Goal: Obtain resource: Obtain resource

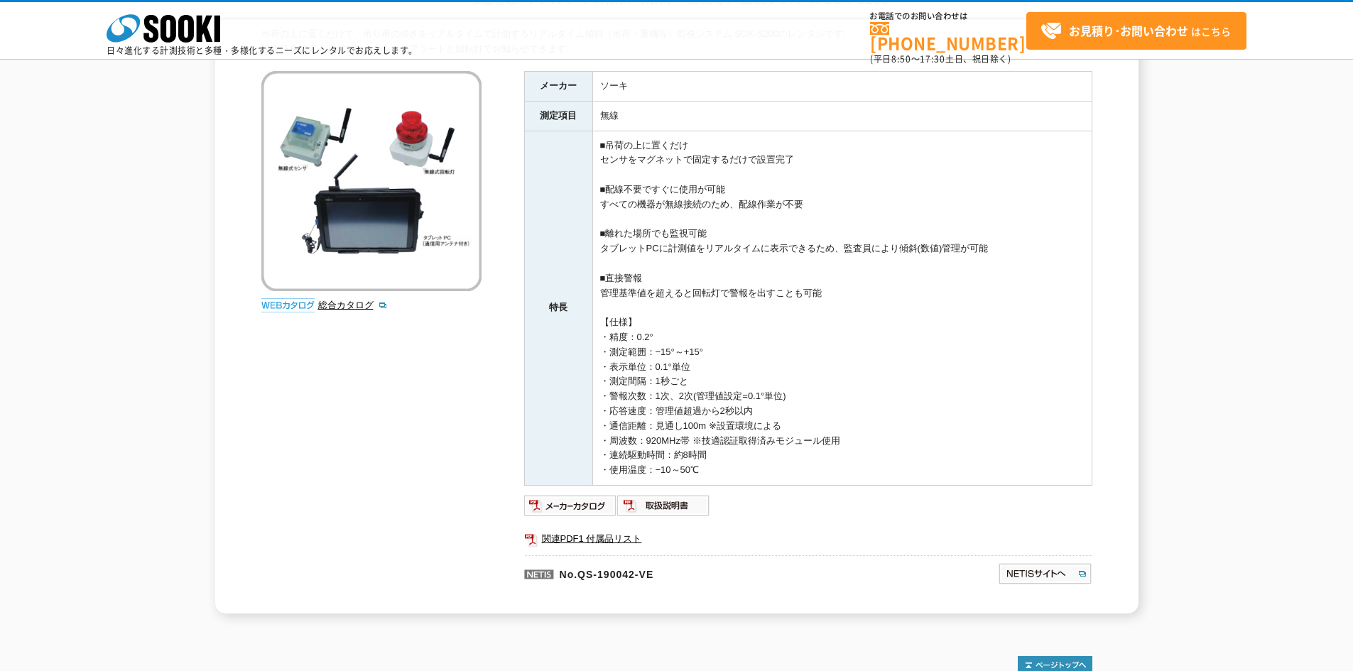
scroll to position [284, 0]
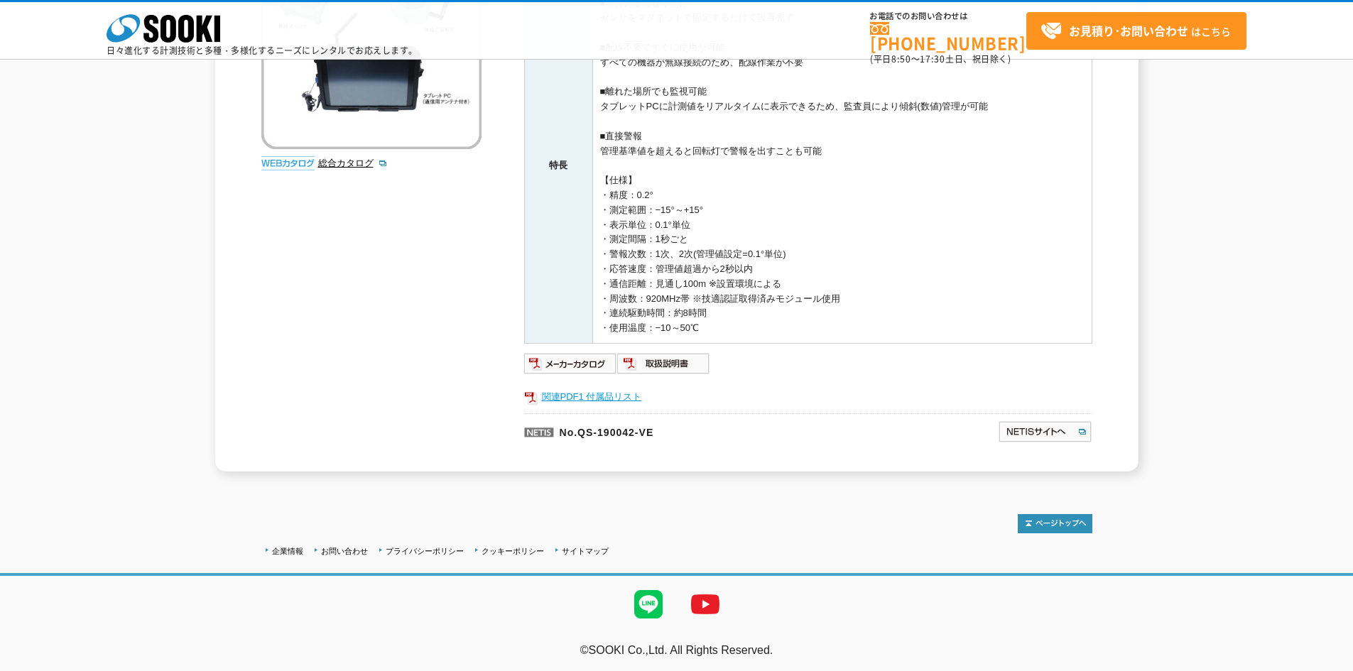
click at [613, 397] on link "関連PDF1 付属品リスト" at bounding box center [808, 397] width 568 height 18
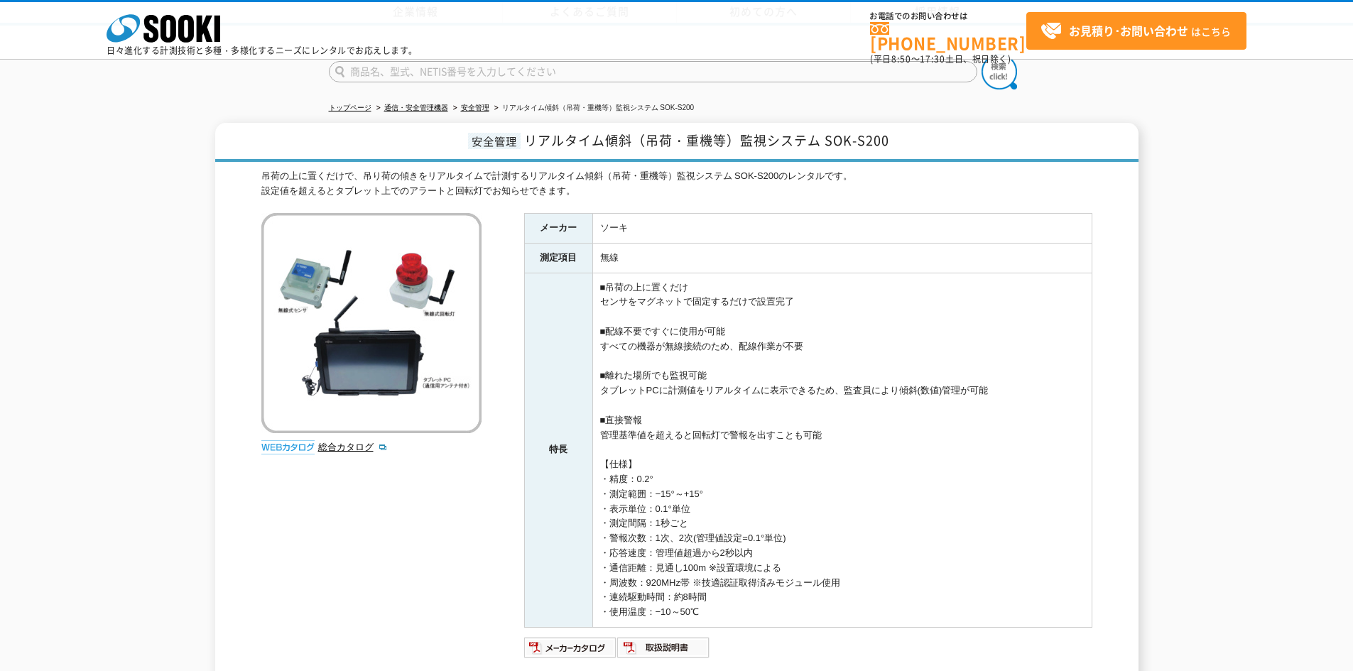
scroll to position [287, 0]
